Goal: Task Accomplishment & Management: Use online tool/utility

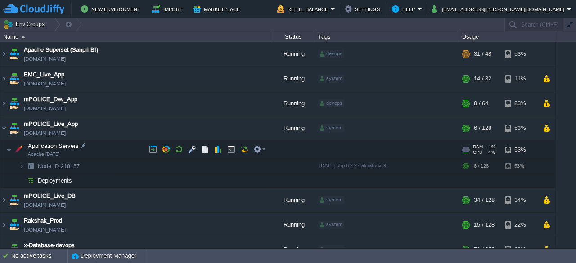
scroll to position [24, 0]
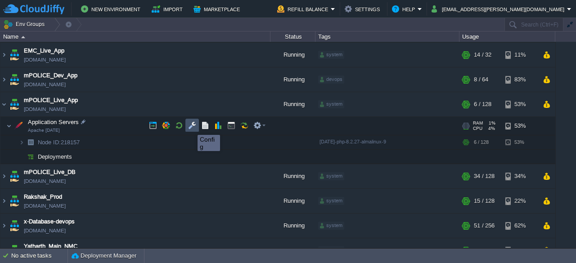
click at [191, 127] on button "button" at bounding box center [192, 126] width 8 height 8
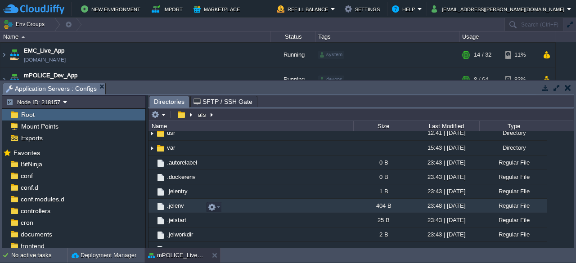
scroll to position [280, 0]
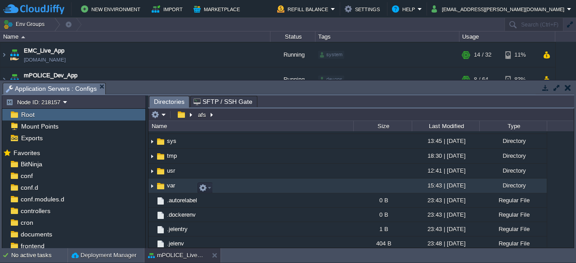
click at [170, 190] on span "var" at bounding box center [171, 186] width 11 height 8
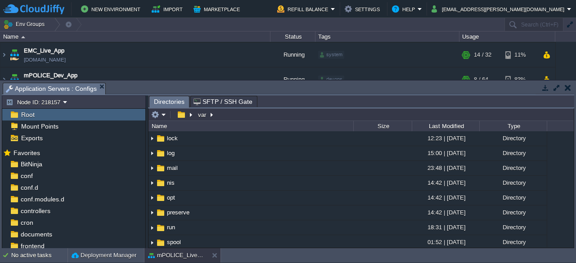
scroll to position [212, 0]
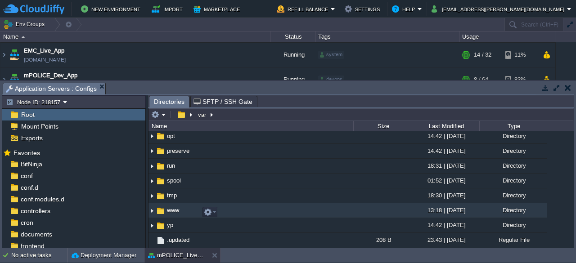
click at [168, 211] on span "www" at bounding box center [173, 211] width 15 height 8
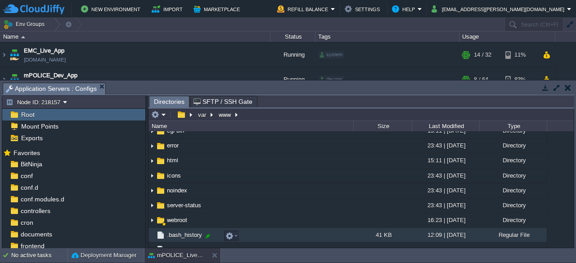
scroll to position [135, 0]
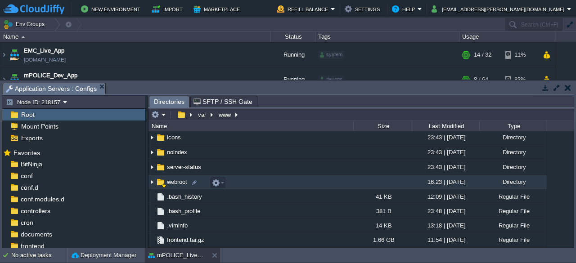
click at [171, 185] on span "webroot" at bounding box center [177, 182] width 23 height 8
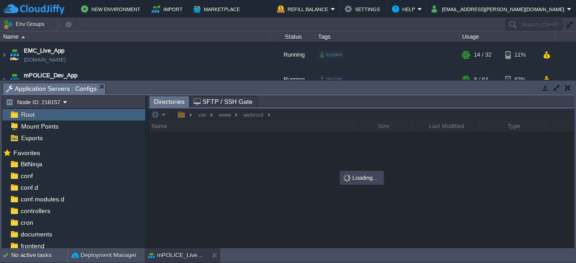
scroll to position [0, 0]
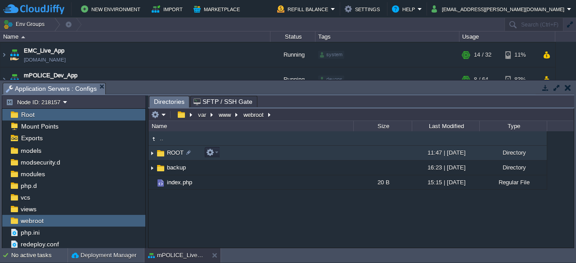
click at [172, 154] on span "ROOT" at bounding box center [175, 153] width 19 height 8
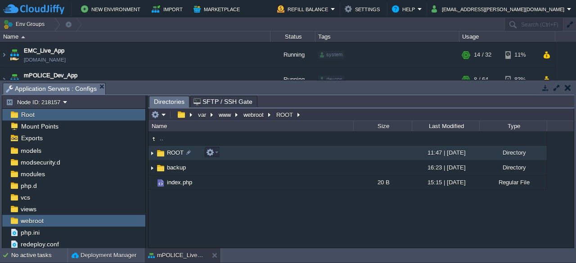
click at [172, 154] on span "ROOT" at bounding box center [175, 153] width 19 height 8
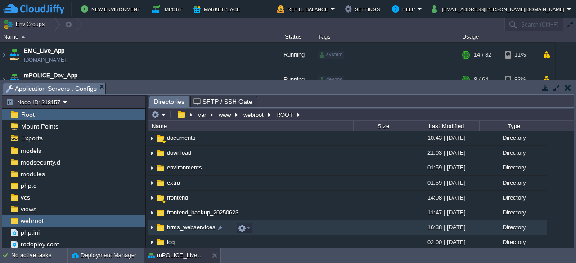
scroll to position [95, 0]
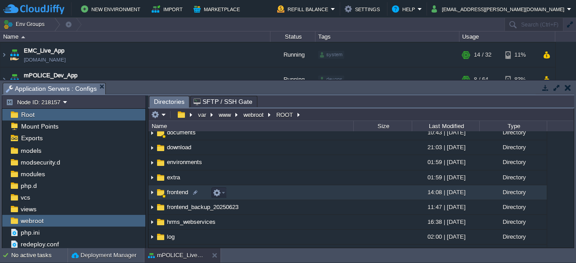
click at [172, 194] on span "frontend" at bounding box center [178, 193] width 24 height 8
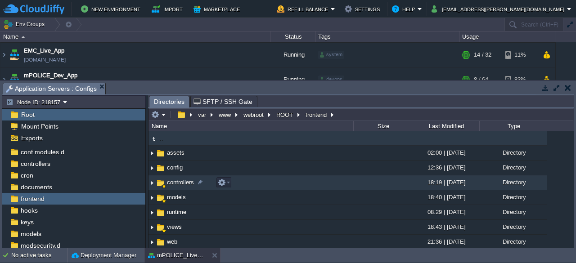
click at [173, 184] on span "controllers" at bounding box center [181, 183] width 30 height 8
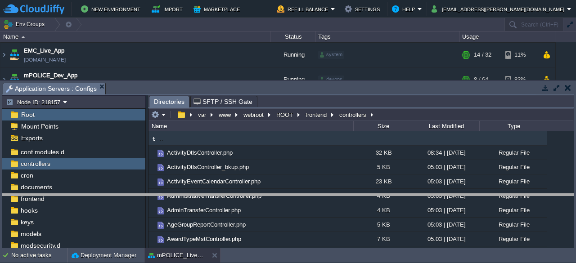
drag, startPoint x: 371, startPoint y: 88, endPoint x: 365, endPoint y: 199, distance: 110.5
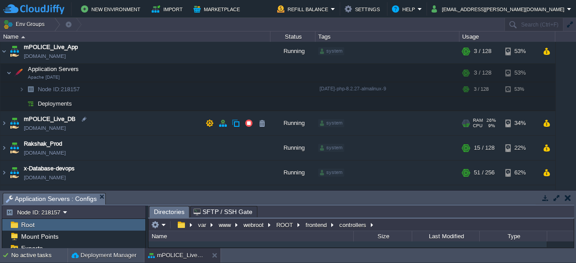
scroll to position [95, 0]
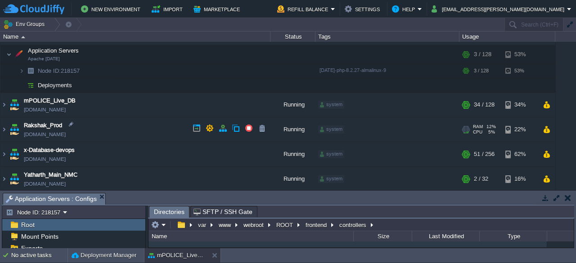
click at [143, 125] on td "Rakshak_Prod [DOMAIN_NAME]" at bounding box center [135, 129] width 270 height 25
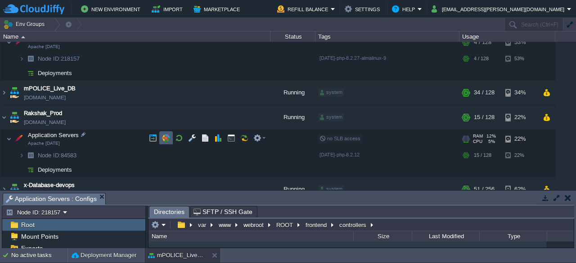
scroll to position [121, 0]
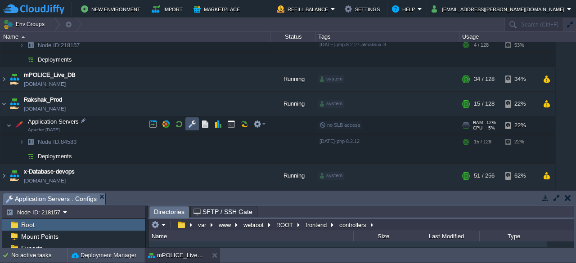
click at [192, 126] on button "button" at bounding box center [192, 124] width 8 height 8
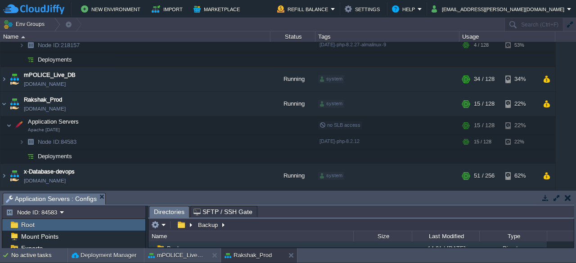
scroll to position [3, 0]
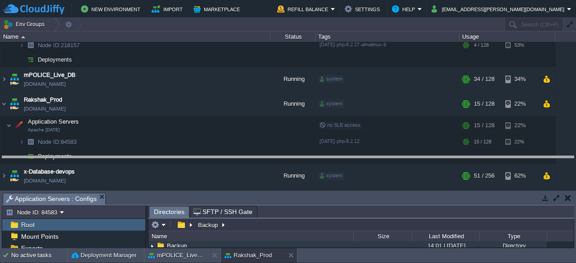
drag, startPoint x: 344, startPoint y: 198, endPoint x: 330, endPoint y: 130, distance: 69.8
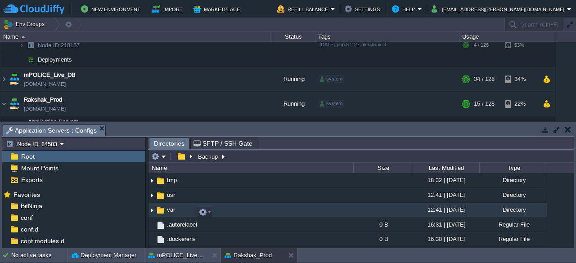
scroll to position [285, 0]
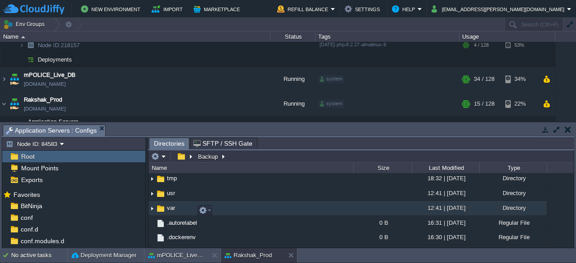
click at [167, 210] on span "var" at bounding box center [171, 208] width 11 height 8
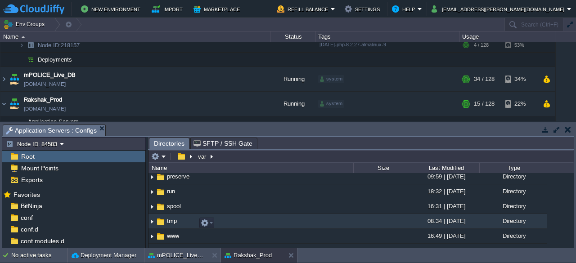
scroll to position [269, 0]
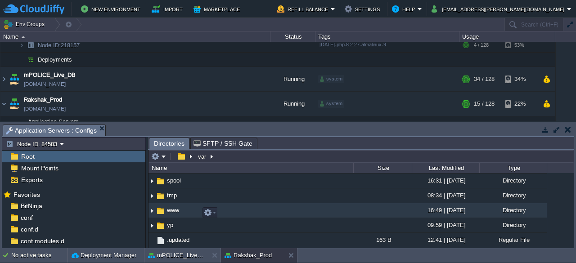
click at [166, 213] on link "www" at bounding box center [173, 211] width 15 height 8
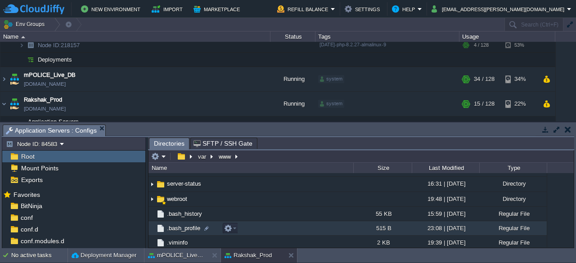
scroll to position [117, 0]
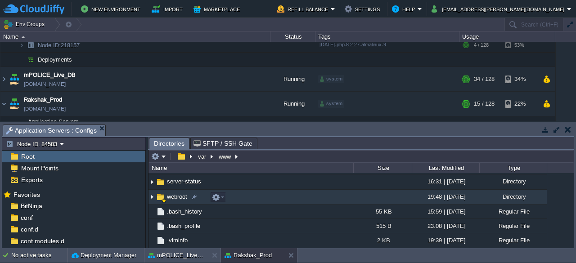
click at [165, 197] on img at bounding box center [161, 197] width 10 height 10
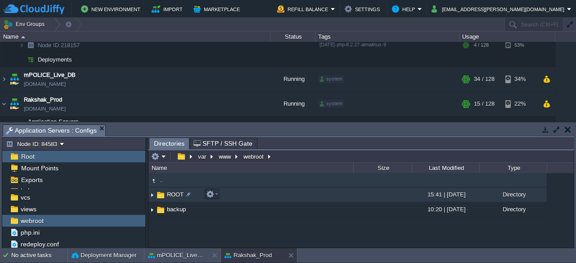
click at [169, 197] on span "ROOT" at bounding box center [175, 195] width 19 height 8
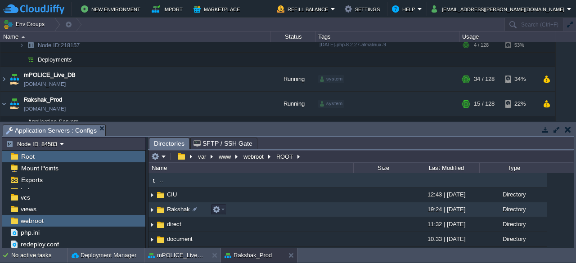
click at [164, 208] on img at bounding box center [161, 210] width 10 height 10
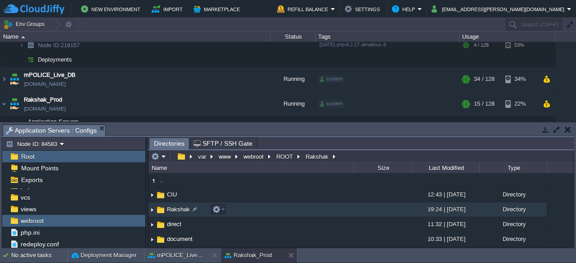
click at [164, 208] on img at bounding box center [161, 210] width 10 height 10
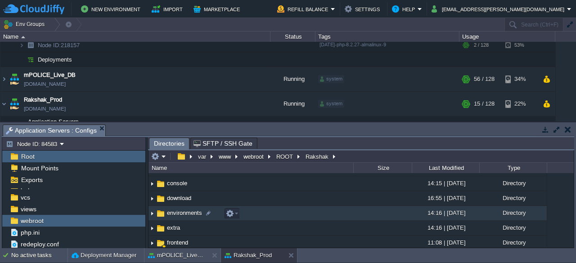
scroll to position [81, 0]
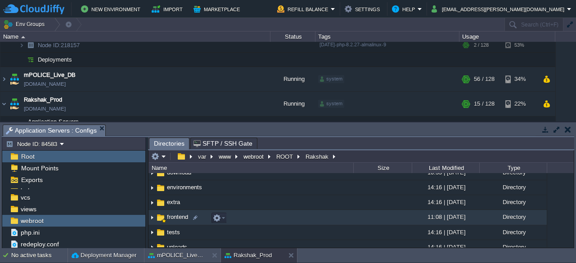
click at [169, 217] on span "frontend" at bounding box center [178, 217] width 24 height 8
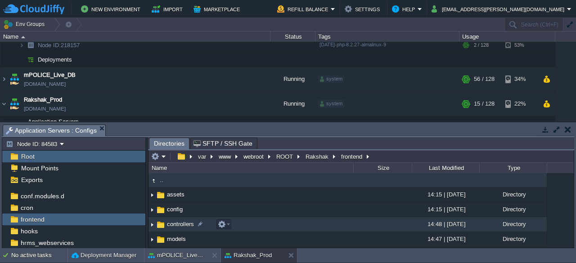
click at [168, 226] on span "controllers" at bounding box center [181, 225] width 30 height 8
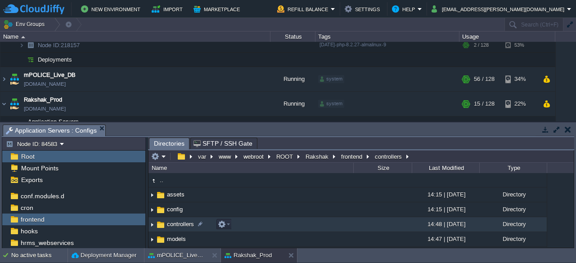
click at [168, 226] on span "controllers" at bounding box center [181, 225] width 30 height 8
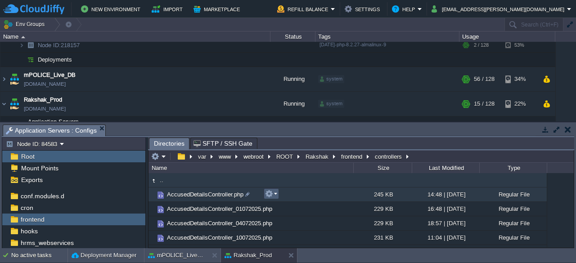
click at [275, 195] on em at bounding box center [271, 194] width 12 height 8
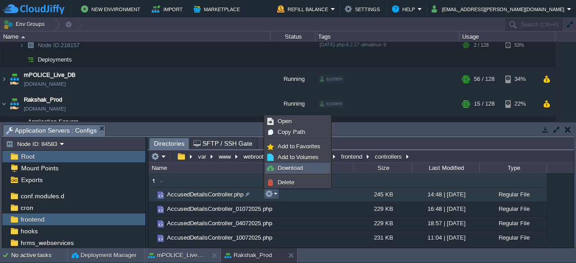
click at [288, 168] on span "Download" at bounding box center [290, 168] width 25 height 7
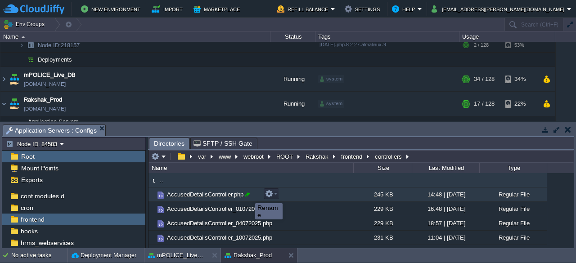
click at [248, 195] on div at bounding box center [248, 194] width 8 height 8
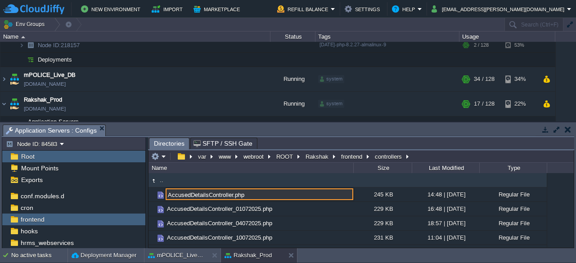
click at [231, 196] on input "AccusedDetailsController.php" at bounding box center [260, 195] width 188 height 12
type input "AccusedDetailsController_14082025.php"
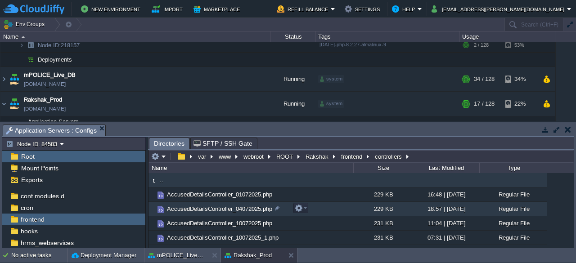
scroll to position [8, 0]
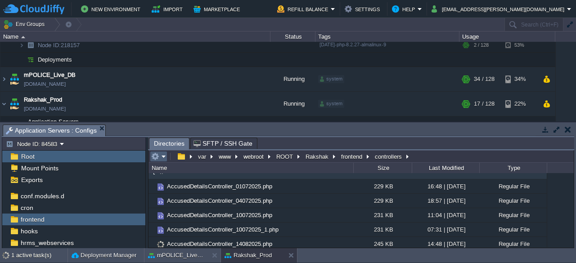
click at [163, 157] on em at bounding box center [158, 157] width 15 height 8
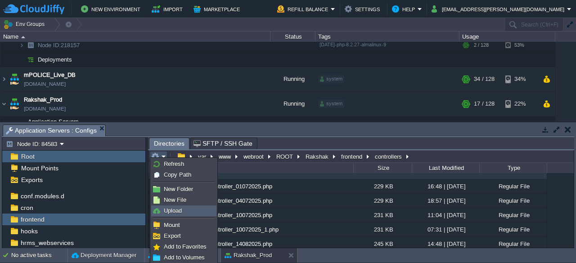
click at [171, 212] on span "Upload" at bounding box center [173, 211] width 18 height 7
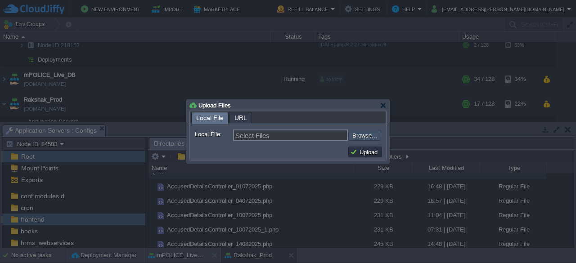
click at [359, 135] on input "file" at bounding box center [324, 135] width 114 height 10
type input "C:\fakepath\AccusedDetailsController.php"
type input "AccusedDetailsController.php"
click at [359, 154] on button "Upload" at bounding box center [365, 152] width 30 height 8
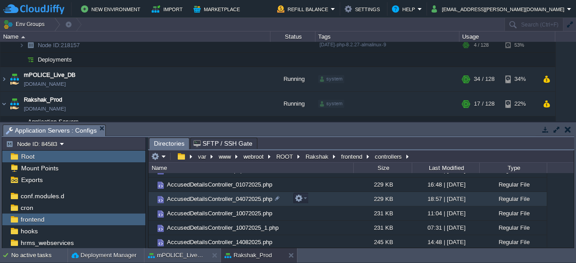
scroll to position [0, 0]
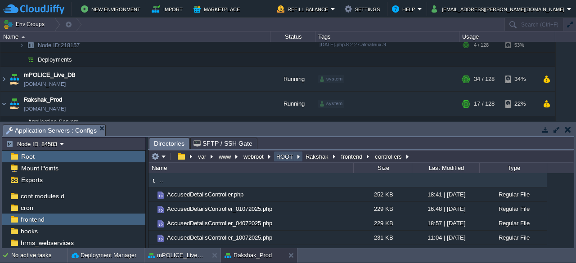
click at [283, 158] on button "ROOT" at bounding box center [285, 157] width 20 height 8
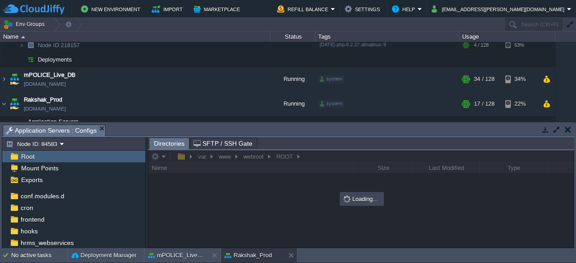
scroll to position [149, 0]
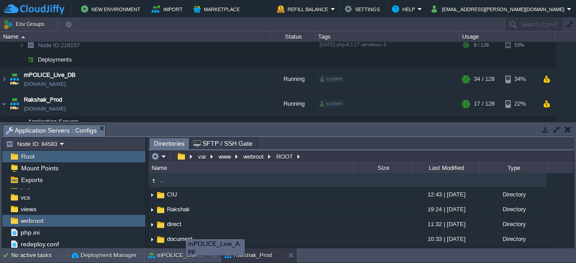
click at [186, 253] on div "mPOLICE_Live_App" at bounding box center [215, 247] width 59 height 16
click at [167, 255] on div "mPOLICE_Live_App" at bounding box center [196, 247] width 59 height 16
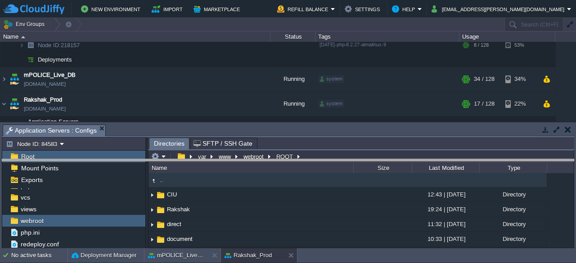
drag, startPoint x: 345, startPoint y: 130, endPoint x: 343, endPoint y: 166, distance: 35.6
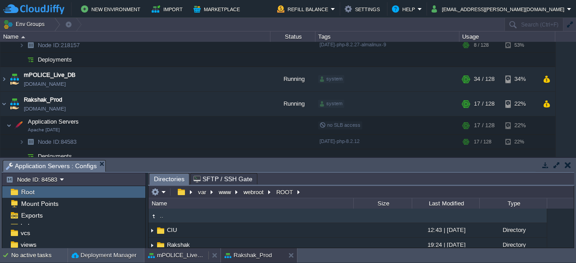
click at [176, 257] on button "mPOLICE_Live_App" at bounding box center [176, 255] width 57 height 9
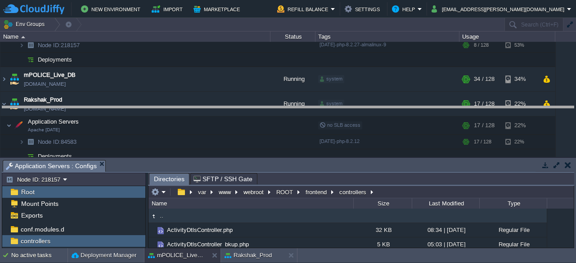
drag, startPoint x: 388, startPoint y: 166, endPoint x: 379, endPoint y: 102, distance: 65.1
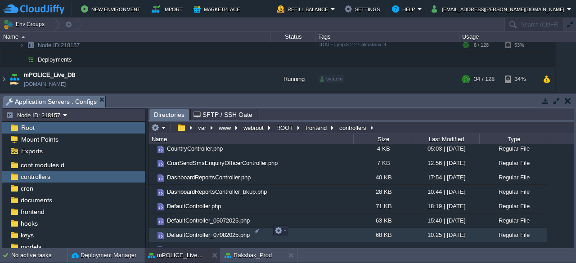
scroll to position [314, 0]
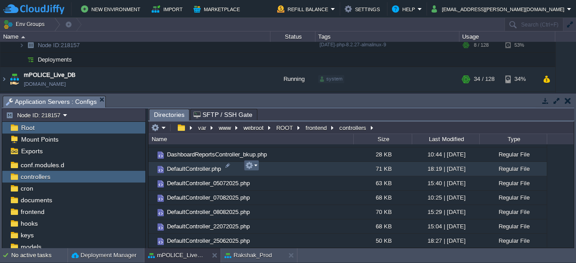
click at [258, 167] on td at bounding box center [251, 165] width 15 height 11
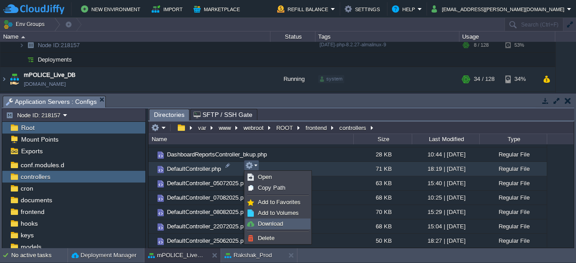
click at [267, 223] on span "Download" at bounding box center [270, 224] width 25 height 7
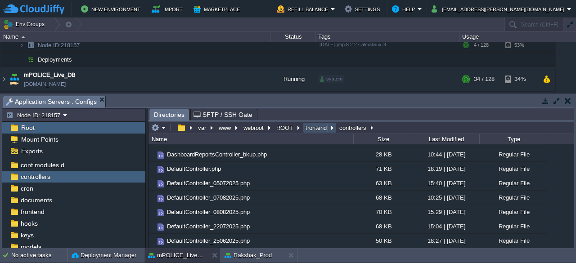
click at [313, 127] on button "frontend" at bounding box center [316, 128] width 25 height 8
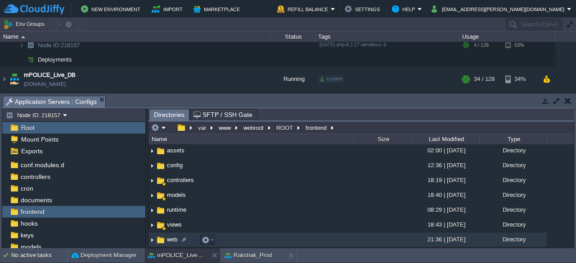
scroll to position [44, 0]
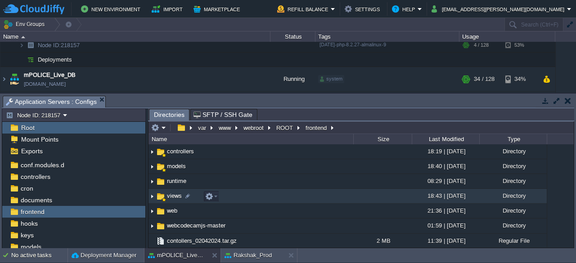
click at [167, 199] on span "views" at bounding box center [175, 196] width 18 height 8
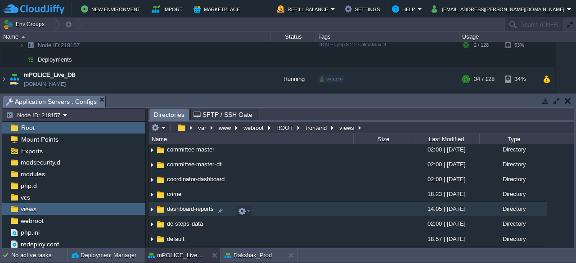
scroll to position [285, 0]
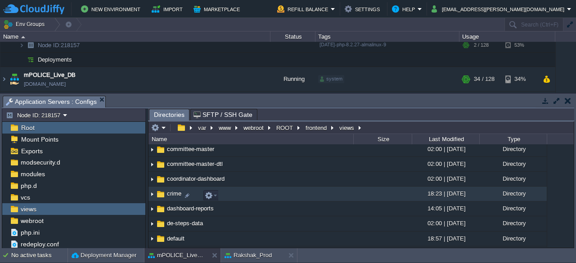
click at [163, 194] on img at bounding box center [161, 195] width 10 height 10
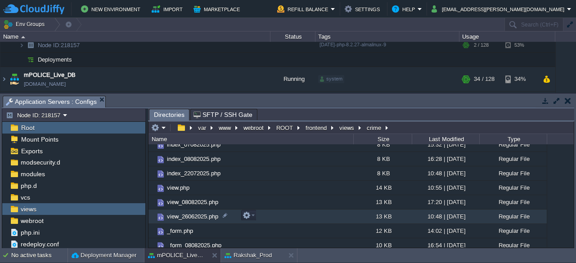
scroll to position [39, 0]
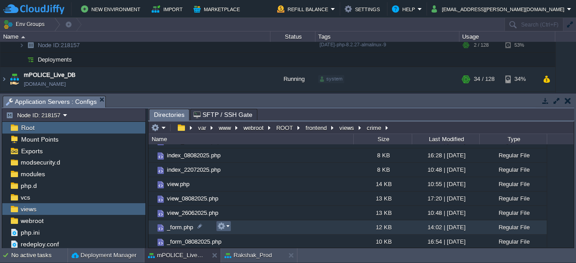
click at [228, 228] on em at bounding box center [223, 226] width 12 height 8
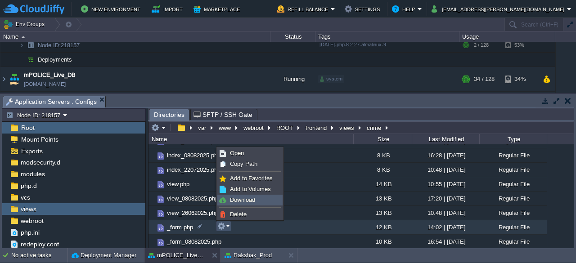
click at [241, 202] on span "Download" at bounding box center [242, 200] width 25 height 7
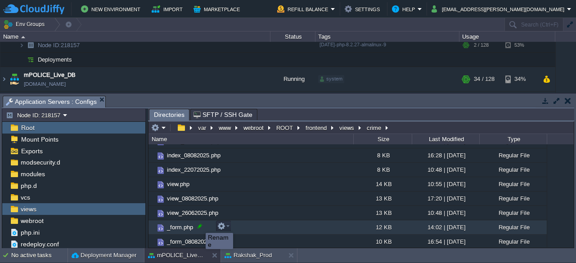
click at [199, 226] on div at bounding box center [200, 226] width 8 height 8
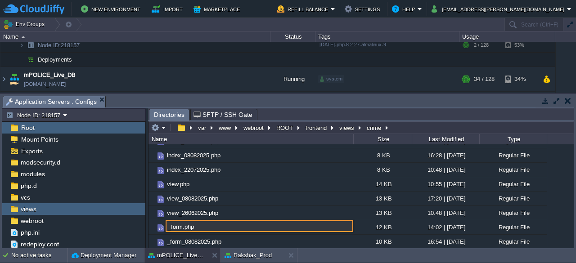
click at [183, 226] on input "_form.php" at bounding box center [260, 227] width 188 height 12
type input "_form_14082025.php"
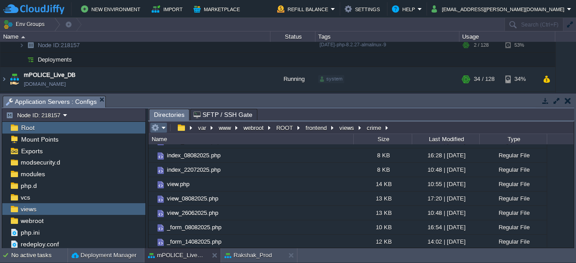
click at [165, 128] on em at bounding box center [158, 128] width 15 height 8
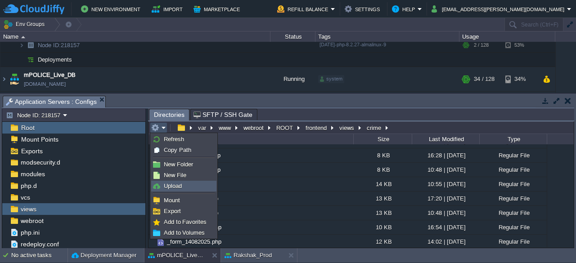
click at [176, 186] on span "Upload" at bounding box center [173, 186] width 18 height 7
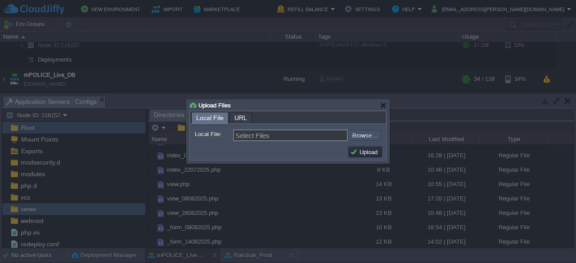
click at [361, 136] on input "file" at bounding box center [324, 135] width 114 height 10
type input "C:\fakepath\_form.php"
type input "_form.php"
click at [355, 152] on button "Upload" at bounding box center [365, 152] width 30 height 8
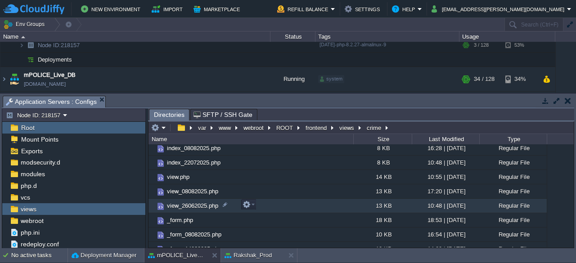
scroll to position [54, 0]
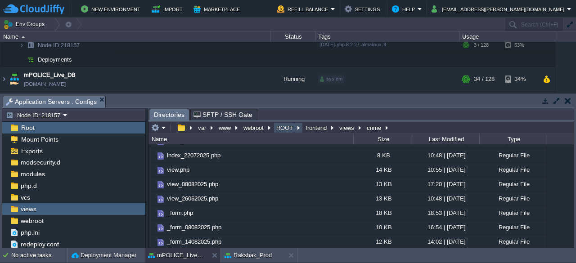
click at [284, 126] on button "ROOT" at bounding box center [285, 128] width 20 height 8
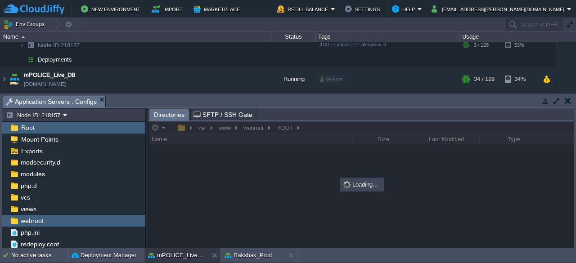
scroll to position [0, 0]
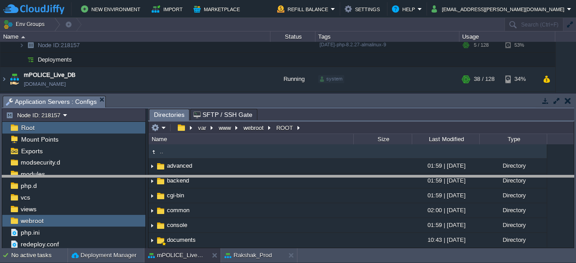
drag, startPoint x: 313, startPoint y: 97, endPoint x: 329, endPoint y: 188, distance: 91.8
click at [329, 188] on body "New Environment Import Marketplace Bonus ₹0.00 Upgrade Account Refill Balance S…" at bounding box center [288, 131] width 576 height 263
